Goal: Task Accomplishment & Management: Manage account settings

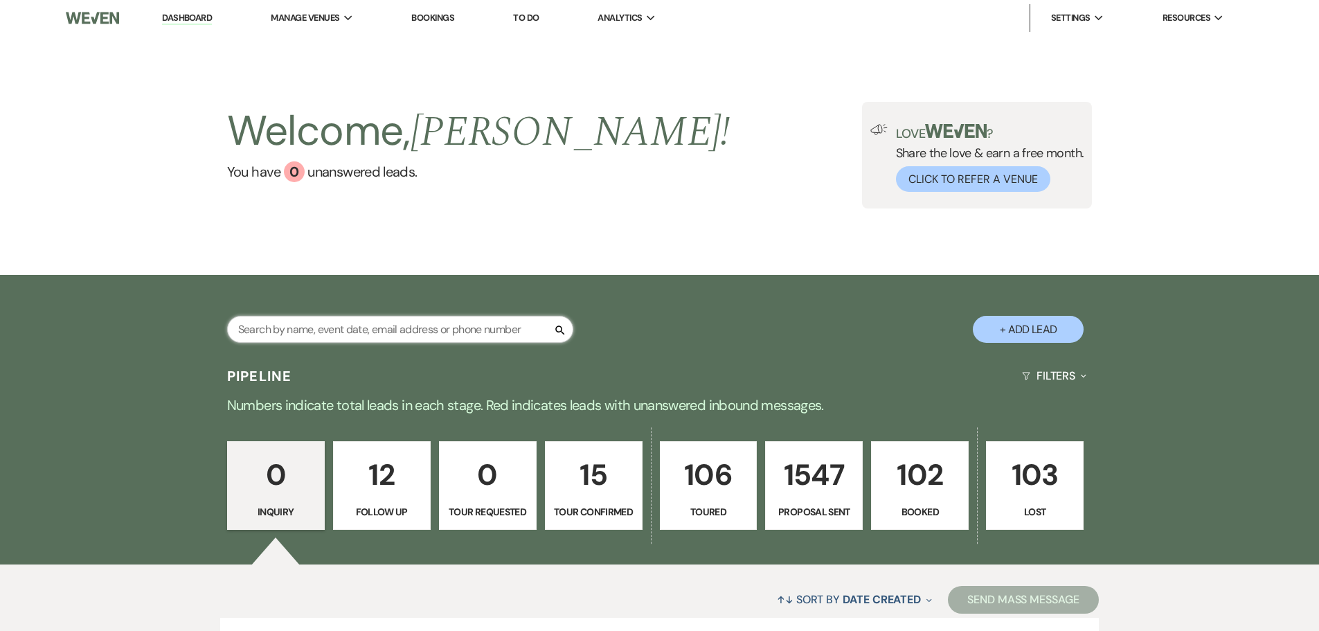
click at [421, 333] on input "text" at bounding box center [400, 329] width 346 height 27
type input "[PERSON_NAME]"
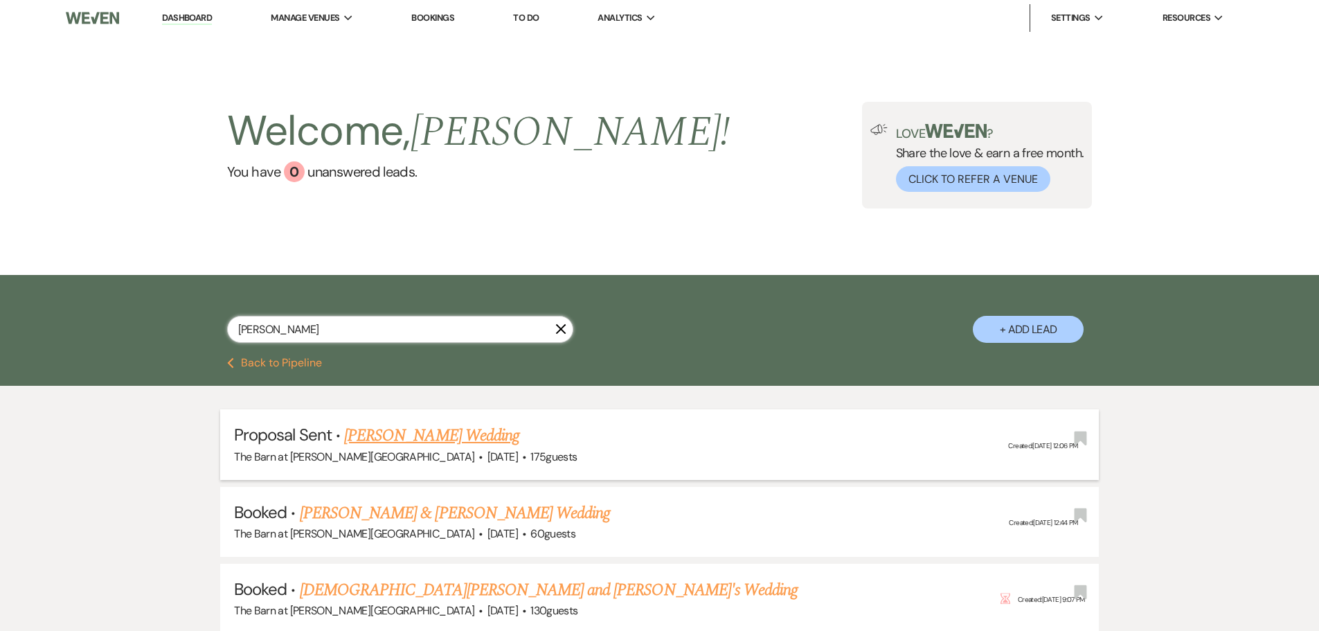
select select "6"
select select "5"
select select "6"
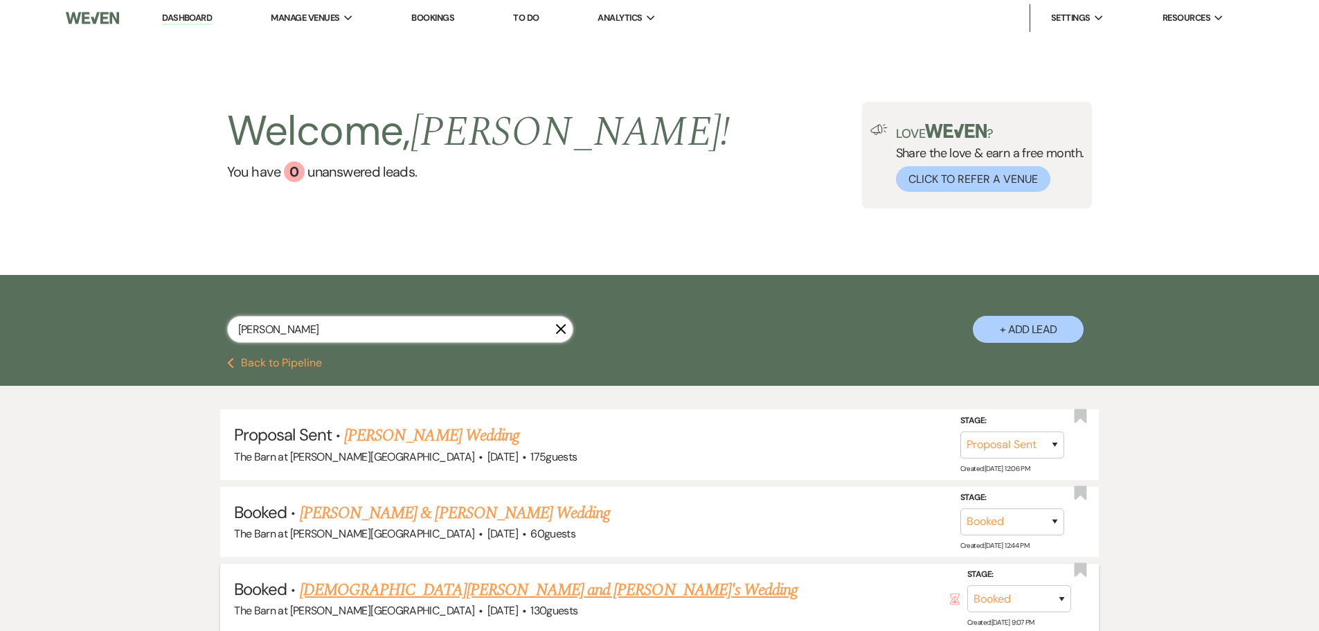
type input "[PERSON_NAME]"
click at [379, 594] on link "[DEMOGRAPHIC_DATA][PERSON_NAME] and [PERSON_NAME]'s Wedding" at bounding box center [549, 590] width 498 height 25
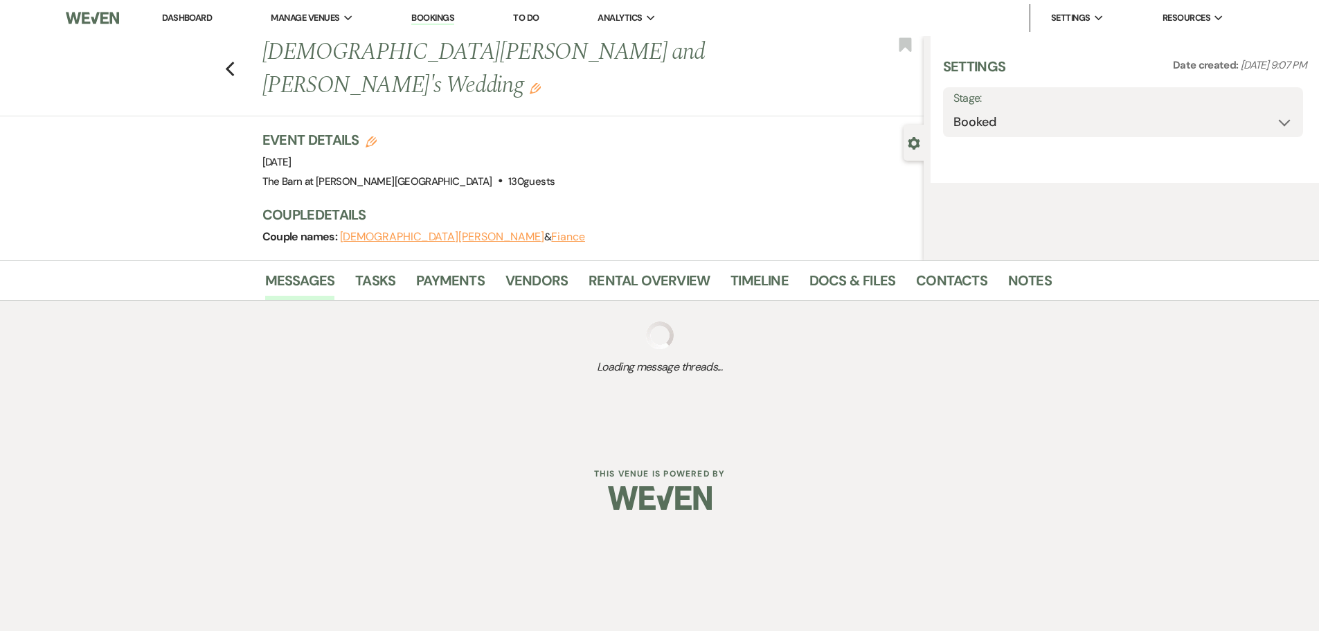
select select "3"
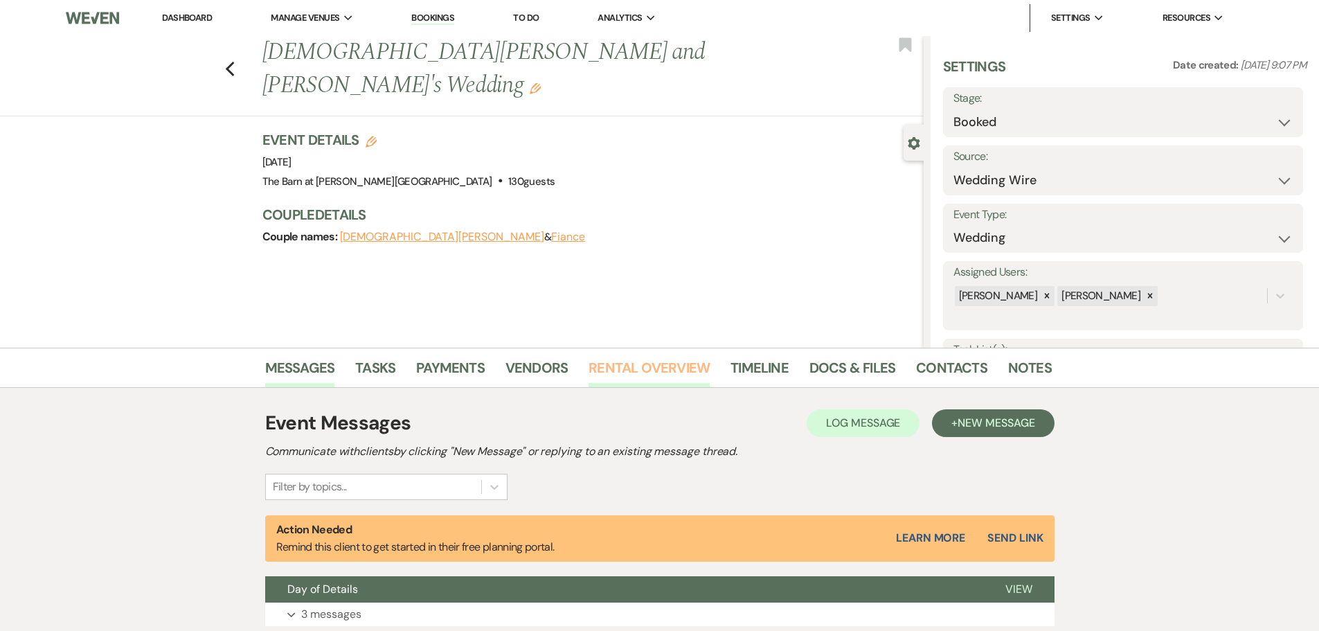
click at [673, 366] on link "Rental Overview" at bounding box center [649, 372] width 121 height 30
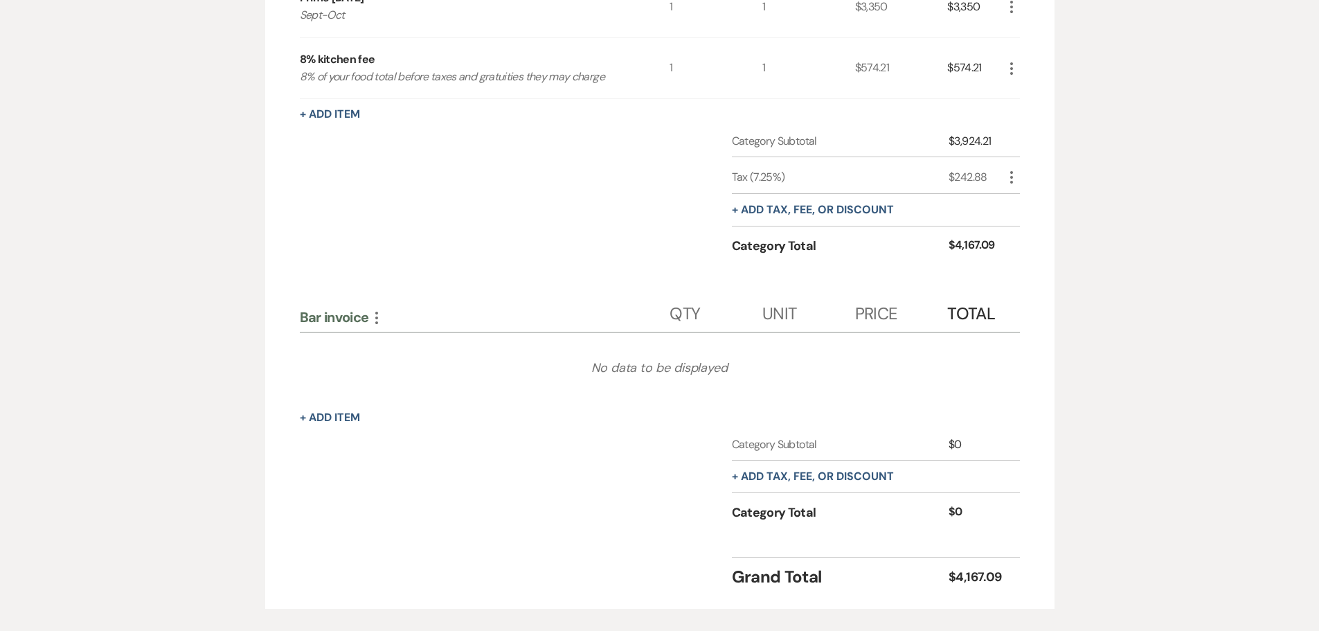
scroll to position [208, 0]
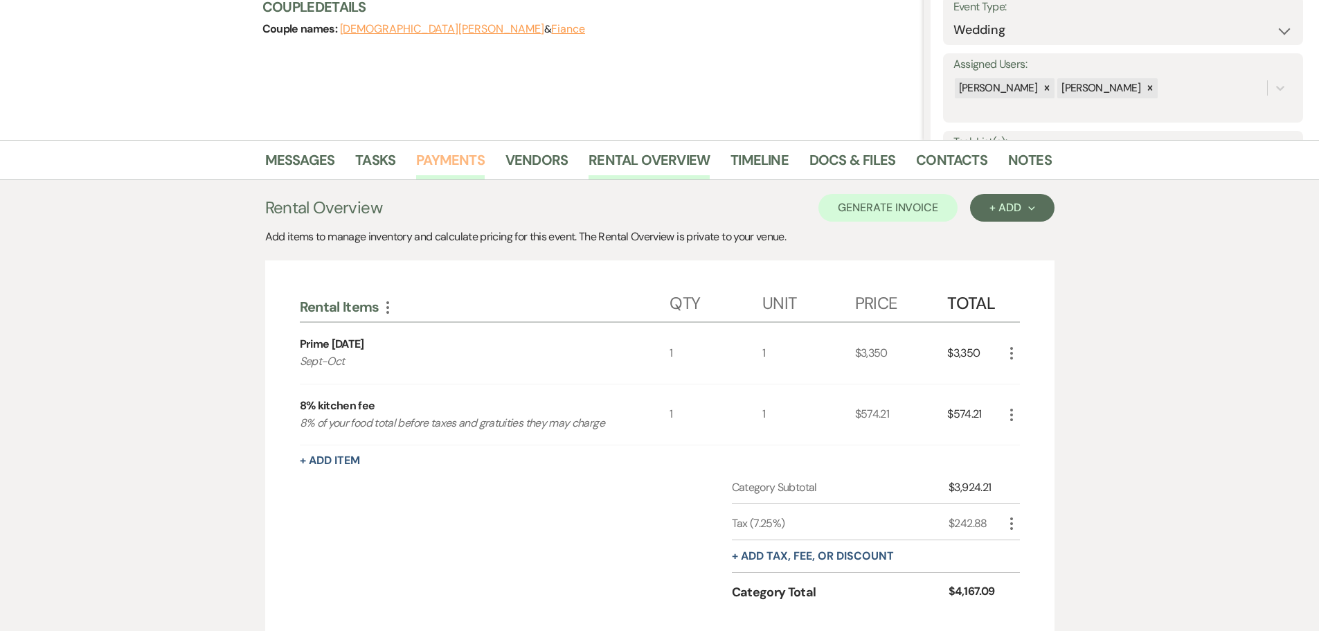
click at [458, 156] on link "Payments" at bounding box center [450, 164] width 69 height 30
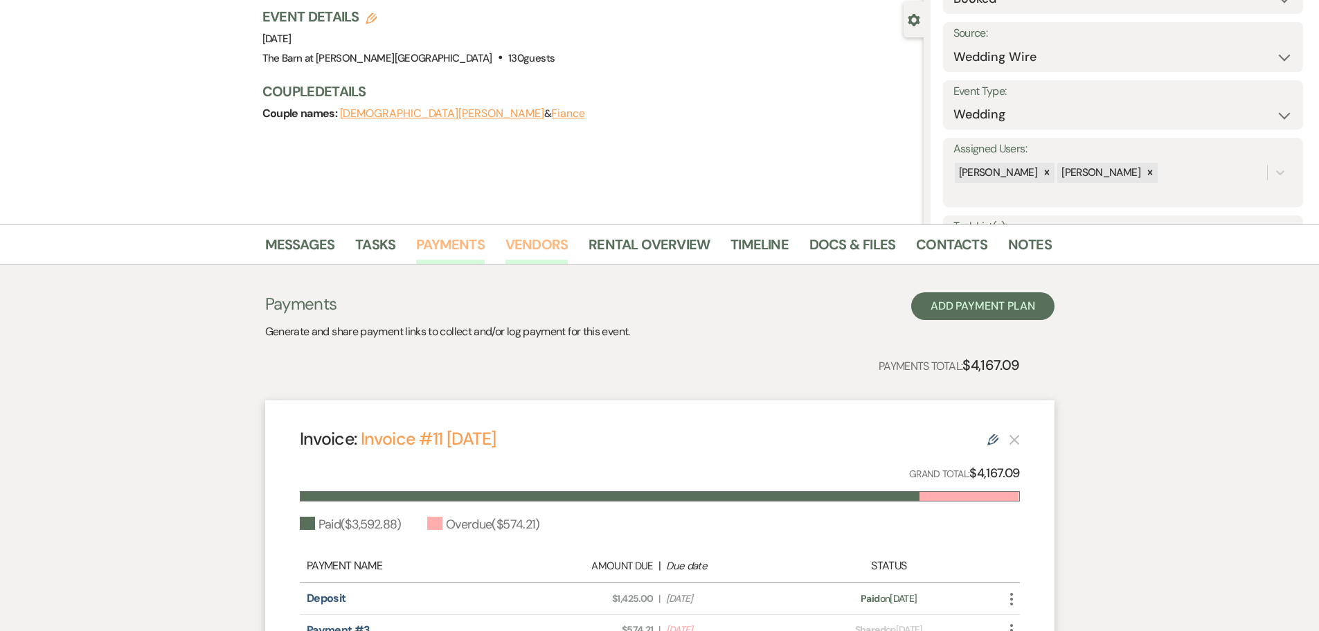
scroll to position [337, 0]
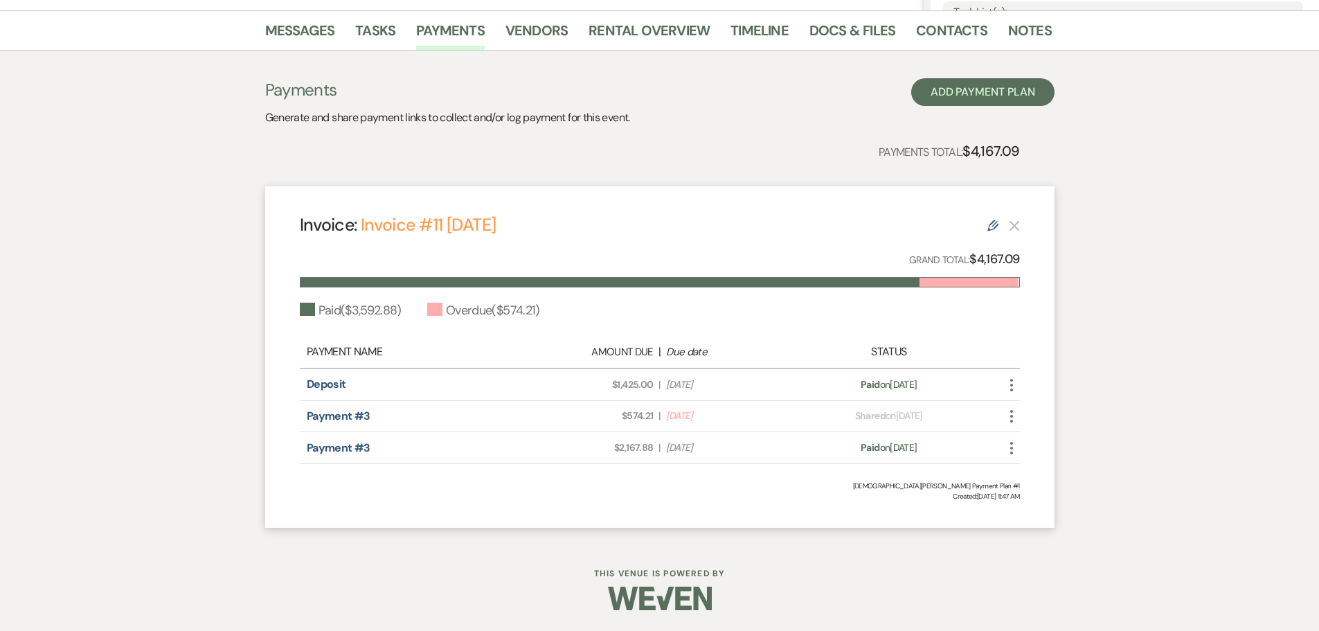
click at [1009, 414] on icon "More" at bounding box center [1012, 416] width 17 height 17
click at [1051, 486] on button "Check [PERSON_NAME] [PERSON_NAME] as Paid" at bounding box center [1074, 491] width 140 height 24
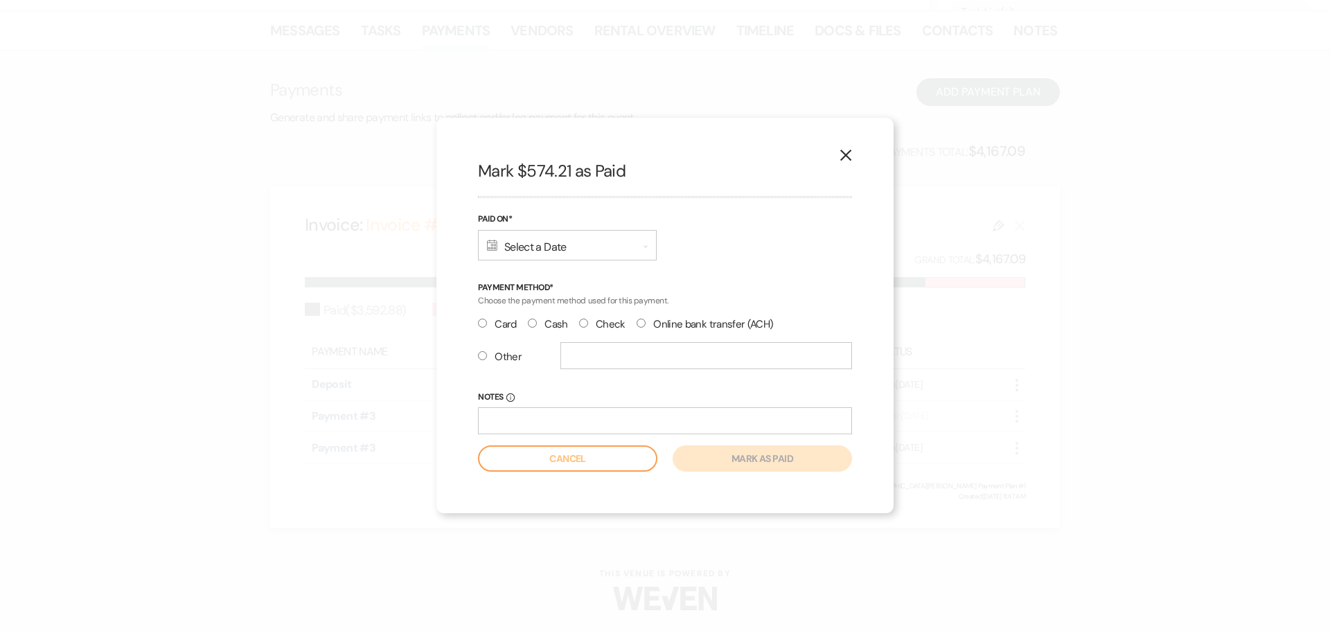
click at [585, 244] on div "Calendar Select a Date Expand" at bounding box center [567, 245] width 179 height 30
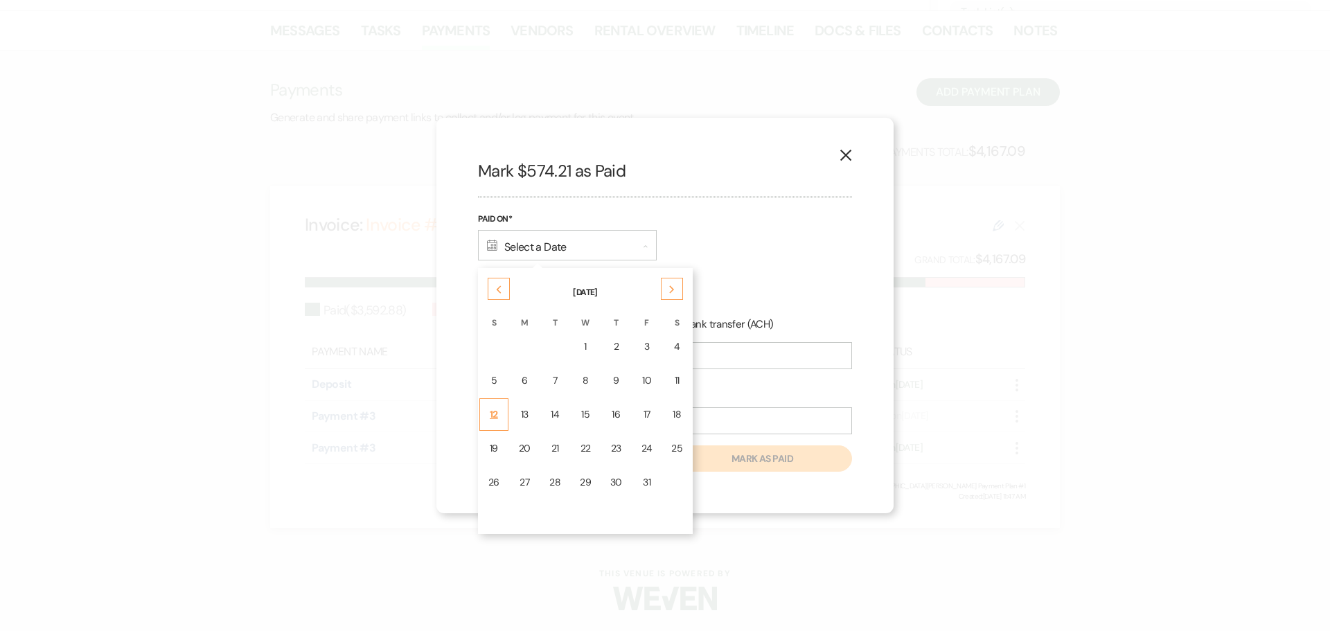
click at [493, 413] on div "12" at bounding box center [493, 414] width 11 height 15
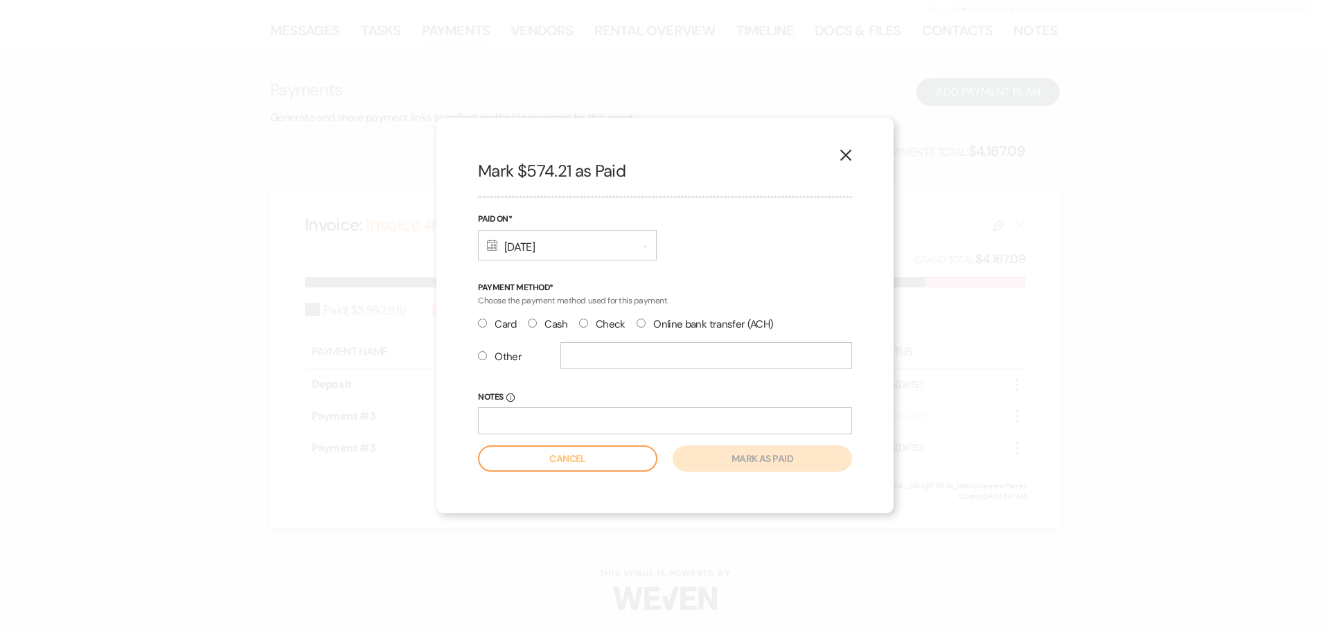
click at [591, 326] on label "Check" at bounding box center [602, 324] width 46 height 19
click at [588, 326] on input "Check" at bounding box center [583, 323] width 9 height 9
radio input "true"
click at [561, 416] on input "Notes Info" at bounding box center [665, 420] width 374 height 27
type input "ck#2240"
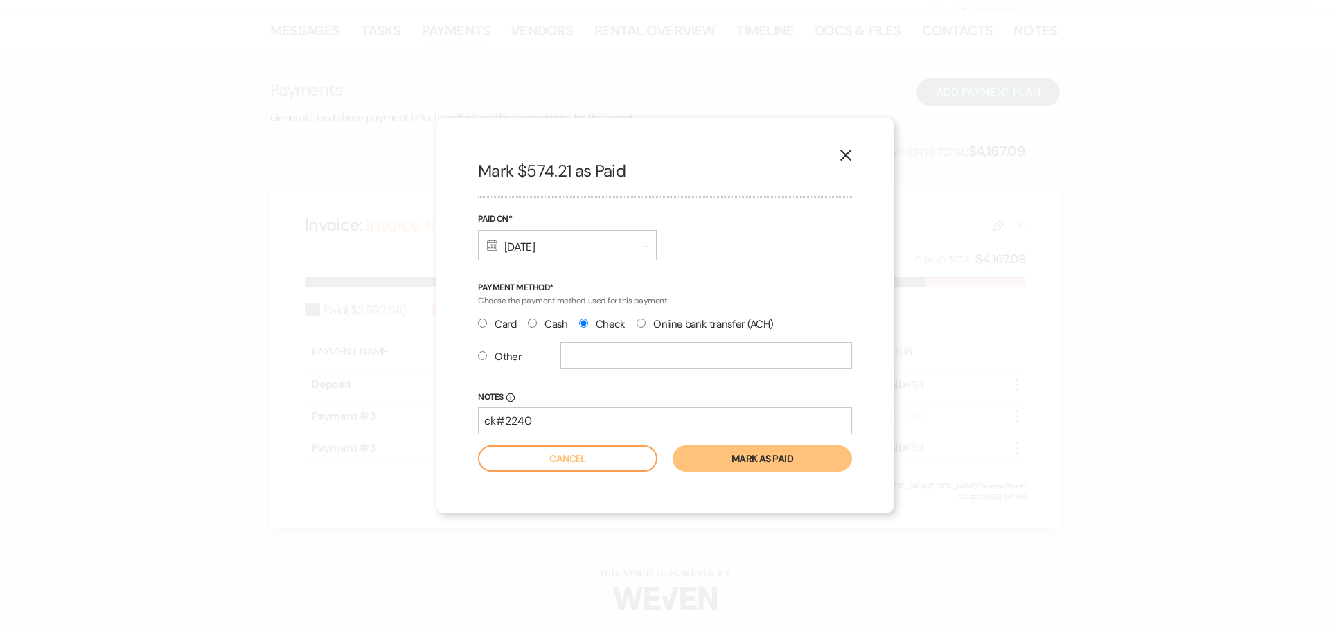
click at [742, 463] on button "Mark as paid" at bounding box center [762, 458] width 179 height 26
